Goal: Transaction & Acquisition: Download file/media

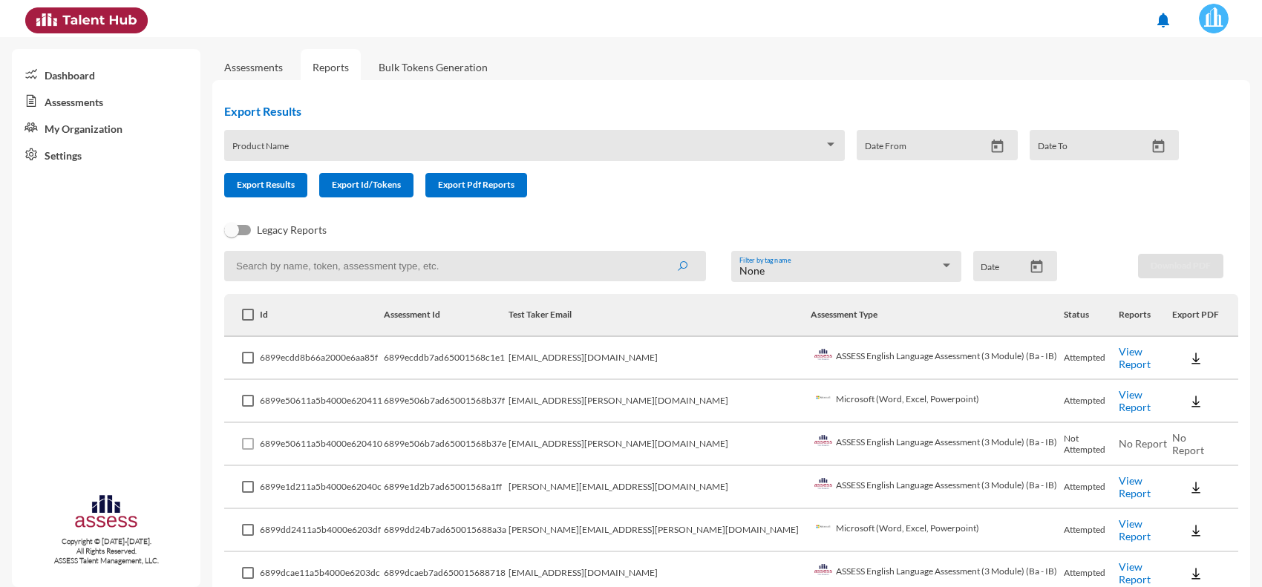
click at [1118, 361] on link "View Report" at bounding box center [1134, 357] width 32 height 25
click at [1173, 366] on button at bounding box center [1195, 357] width 47 height 27
click at [1171, 390] on button "EN" at bounding box center [1193, 384] width 83 height 28
click at [1188, 394] on img at bounding box center [1195, 401] width 15 height 15
click at [1171, 420] on button "EN" at bounding box center [1193, 427] width 83 height 28
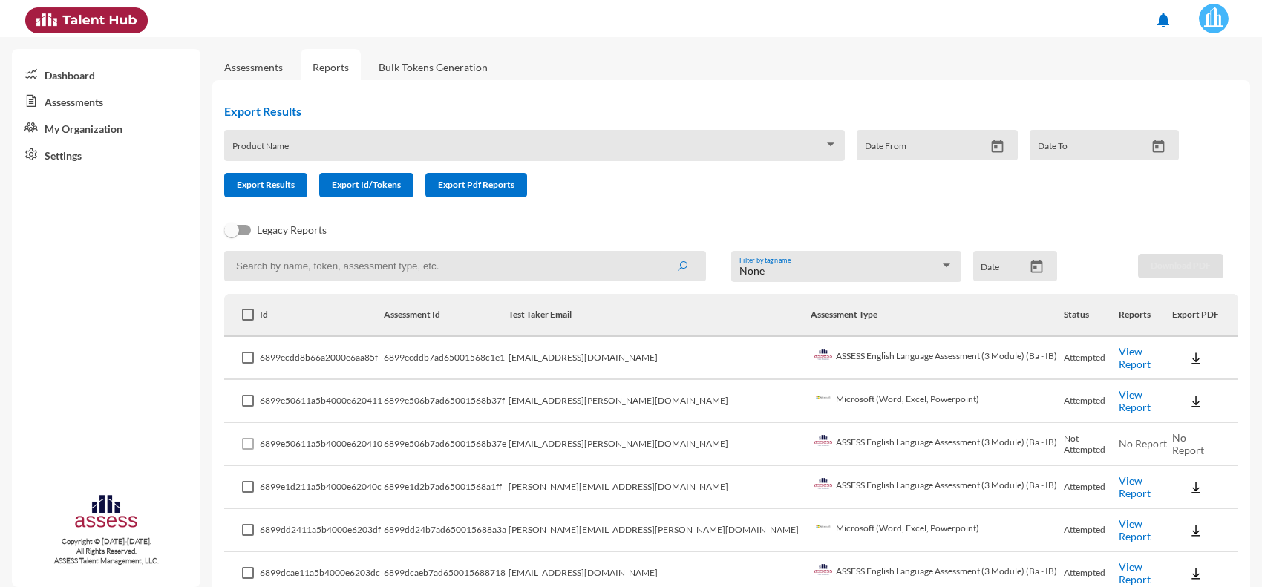
click at [819, 444] on td "ASSESS English Language Assessment (3 Module) (Ba - IB)" at bounding box center [937, 444] width 254 height 43
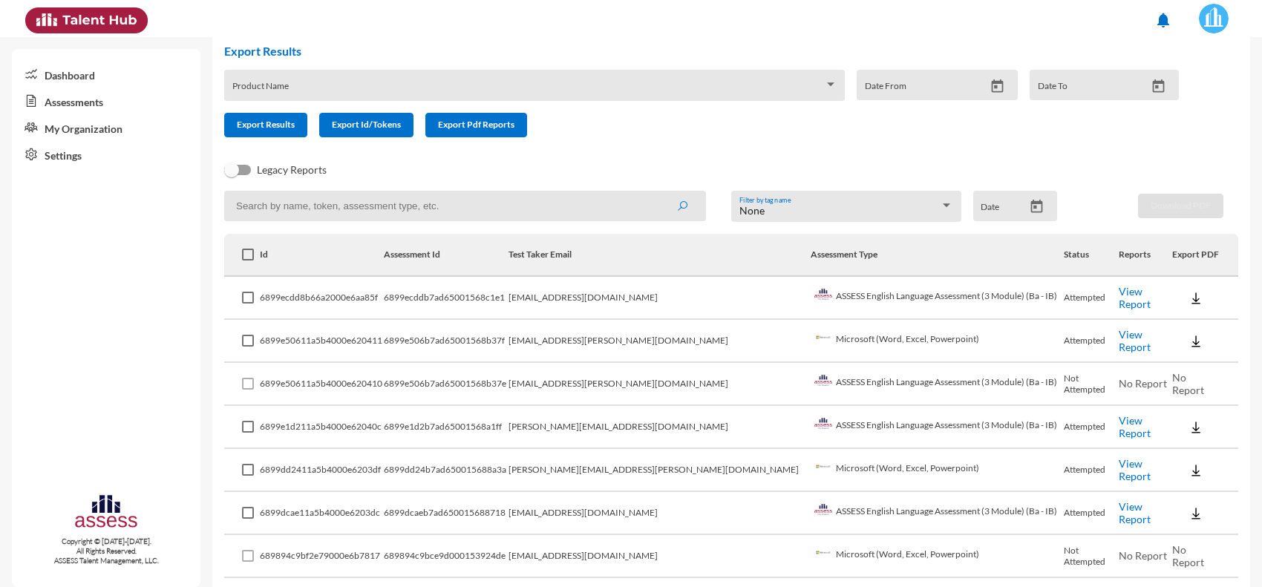
scroll to position [93, 0]
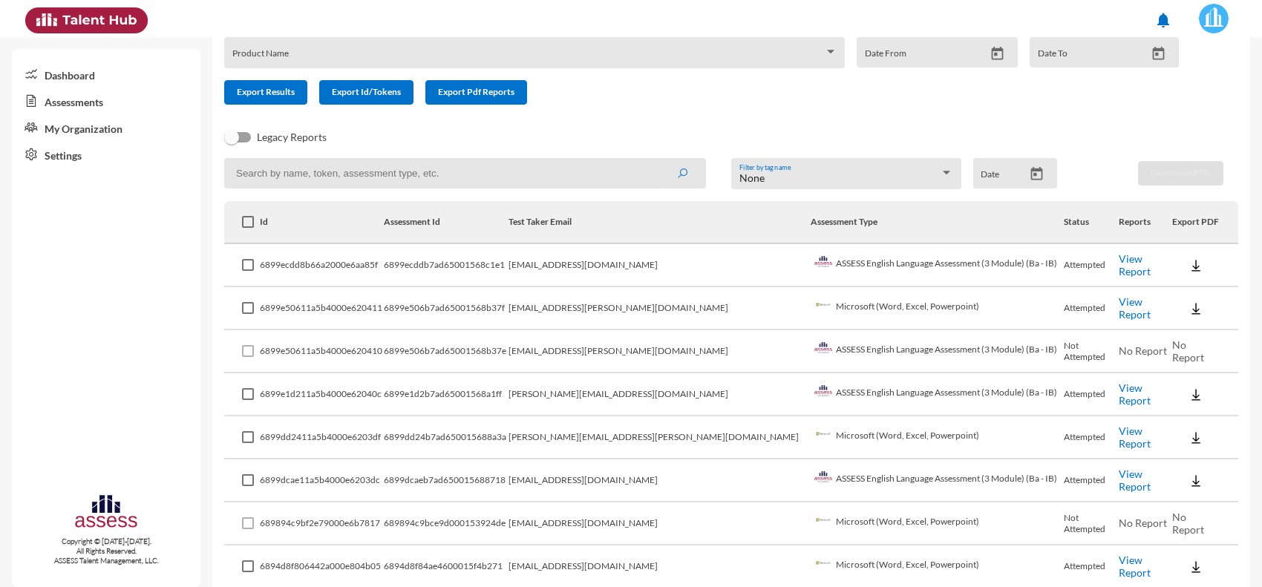
click at [1185, 396] on button at bounding box center [1195, 394] width 47 height 27
click at [1164, 424] on button "EN" at bounding box center [1193, 418] width 83 height 28
click at [1173, 425] on button at bounding box center [1195, 437] width 47 height 27
click at [1169, 456] on button "EN" at bounding box center [1193, 461] width 83 height 28
click at [1188, 271] on img at bounding box center [1195, 265] width 15 height 15
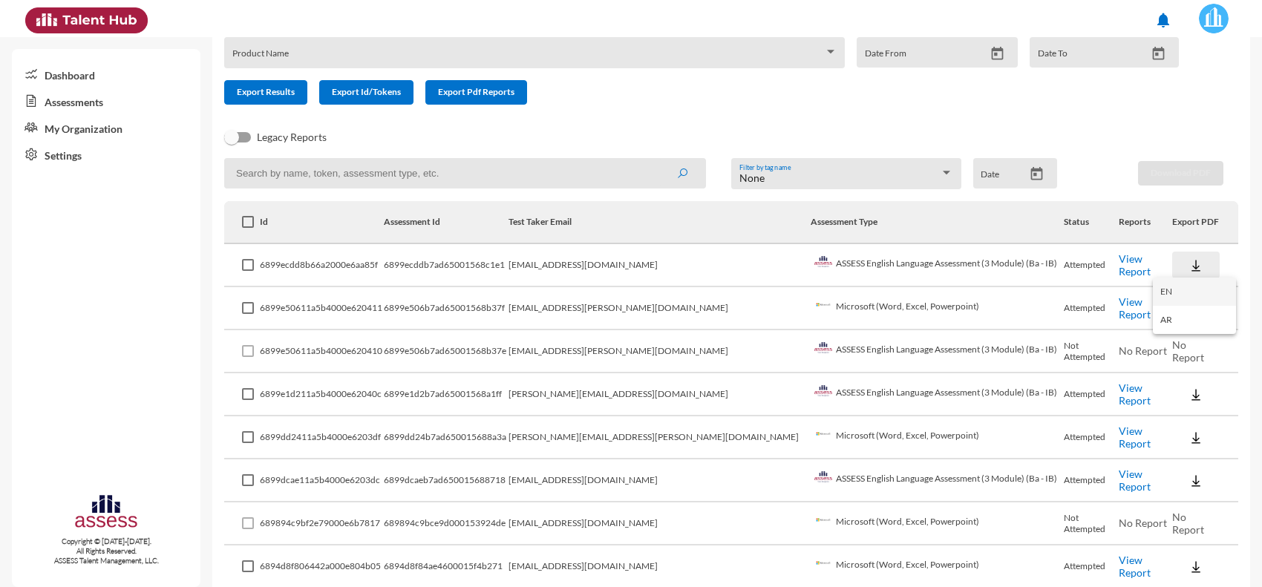
click at [1167, 286] on button "EN" at bounding box center [1193, 292] width 83 height 28
click at [1188, 309] on img at bounding box center [1195, 308] width 15 height 15
click at [1176, 335] on button "EN" at bounding box center [1193, 334] width 83 height 28
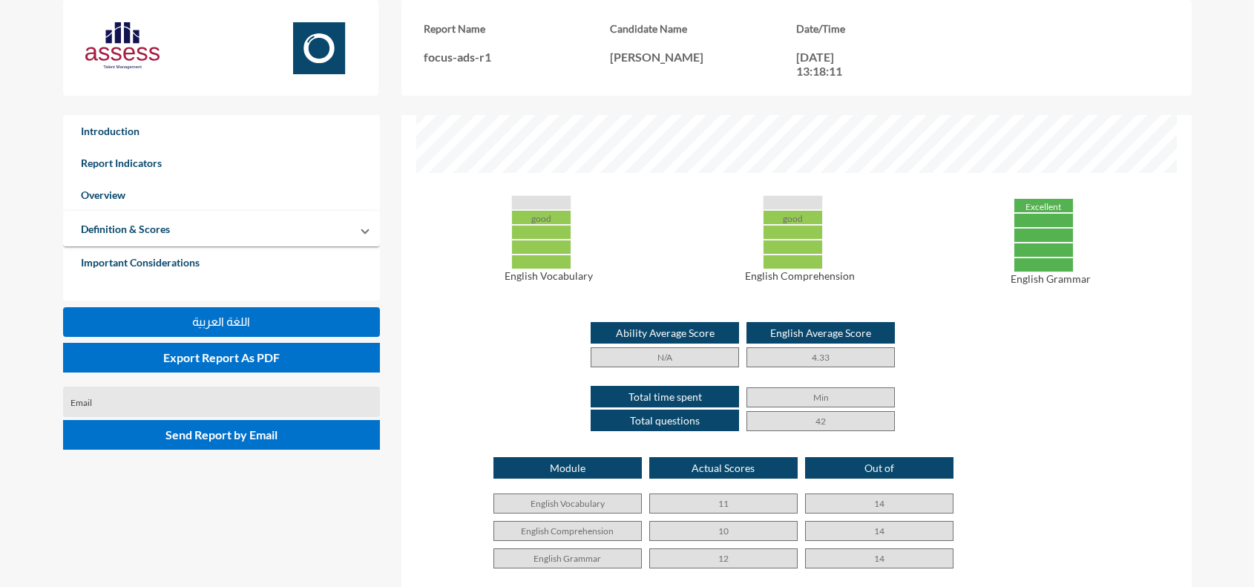
scroll to position [742, 0]
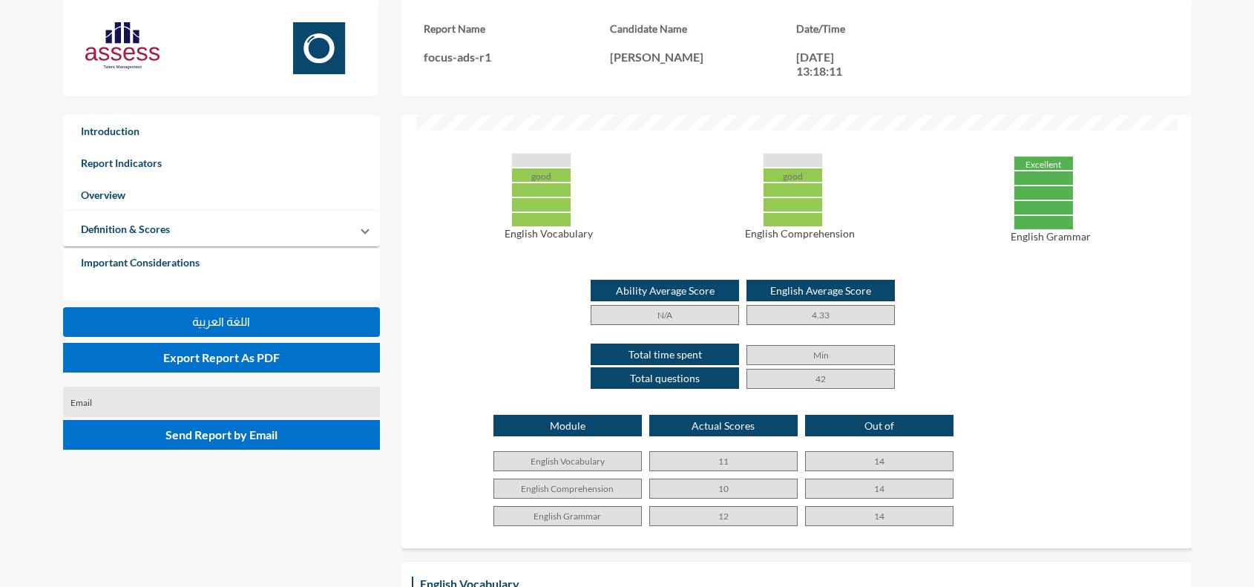
click at [828, 321] on p "4.33" at bounding box center [821, 315] width 148 height 20
click at [798, 459] on div "English Vocabulary 11 14" at bounding box center [797, 461] width 609 height 20
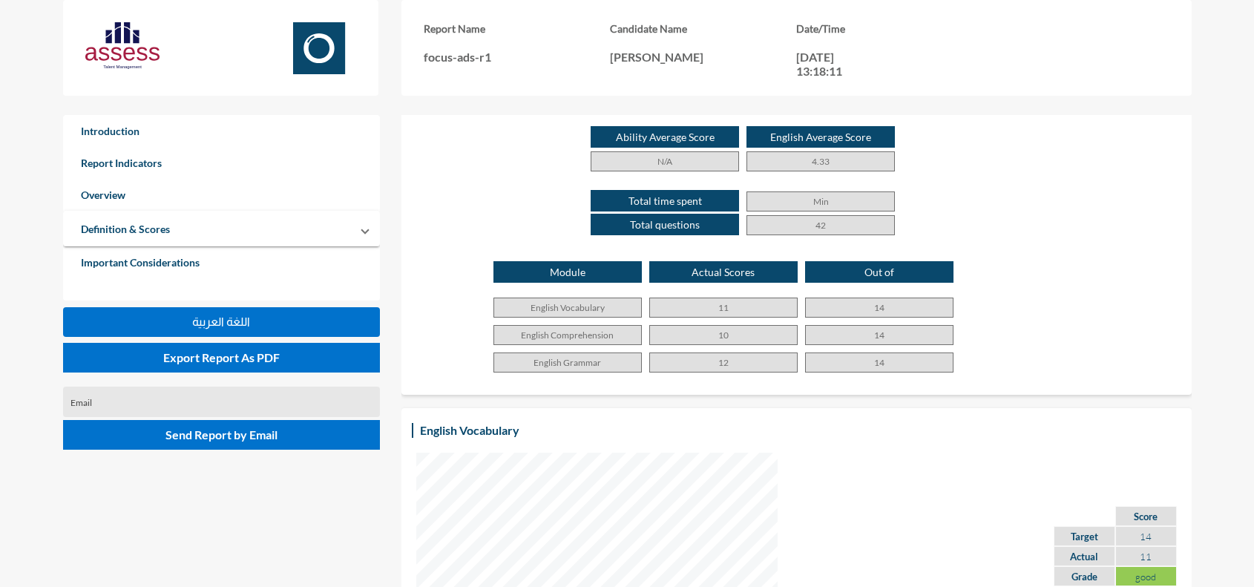
scroll to position [928, 0]
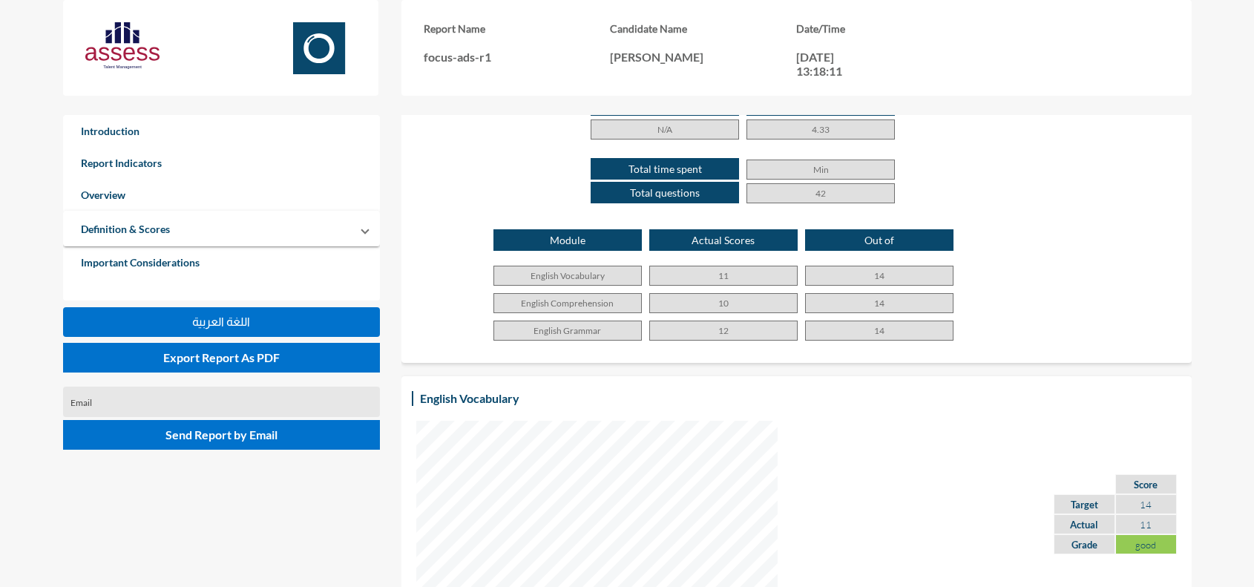
drag, startPoint x: 522, startPoint y: 269, endPoint x: 946, endPoint y: 331, distance: 428.9
click at [946, 331] on div "Module Actual Scores Out of English Vocabulary 11 14 English Comprehension 10 1…" at bounding box center [796, 288] width 761 height 119
click at [936, 334] on p "14" at bounding box center [879, 331] width 148 height 20
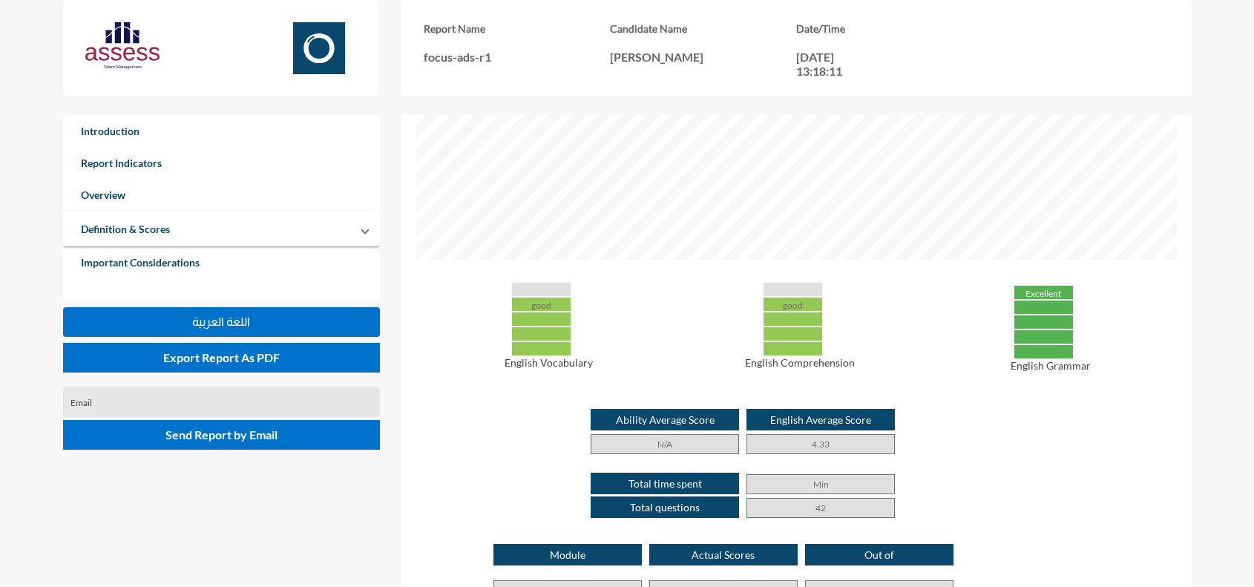
scroll to position [557, 0]
